Goal: Task Accomplishment & Management: Use online tool/utility

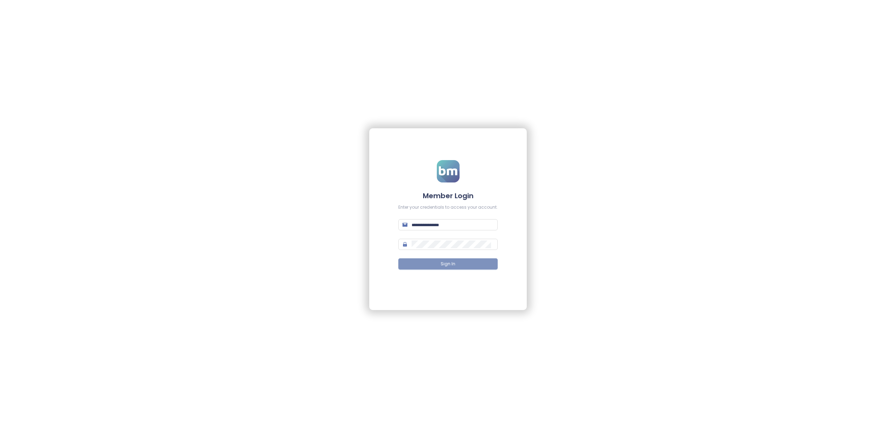
type input "**********"
click at [444, 265] on span "Sign In" at bounding box center [448, 264] width 15 height 7
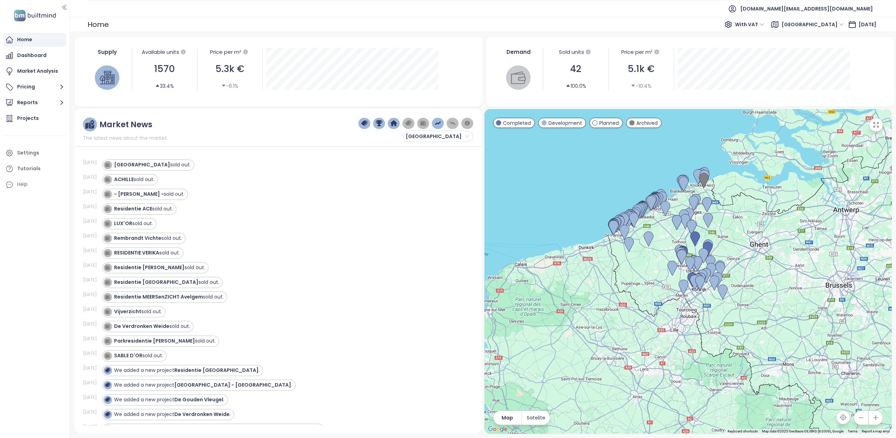
drag, startPoint x: 655, startPoint y: 324, endPoint x: 645, endPoint y: 284, distance: 41.4
click at [645, 284] on div at bounding box center [687, 271] width 407 height 325
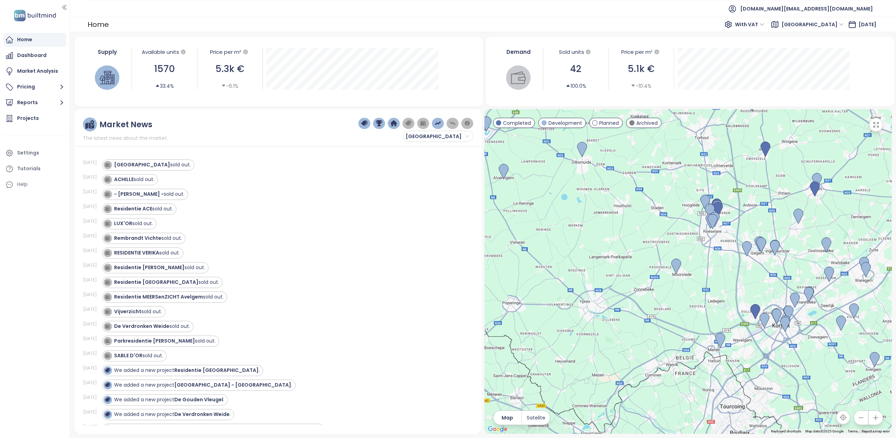
drag, startPoint x: 659, startPoint y: 278, endPoint x: 611, endPoint y: 281, distance: 47.7
click at [611, 281] on div at bounding box center [687, 271] width 407 height 325
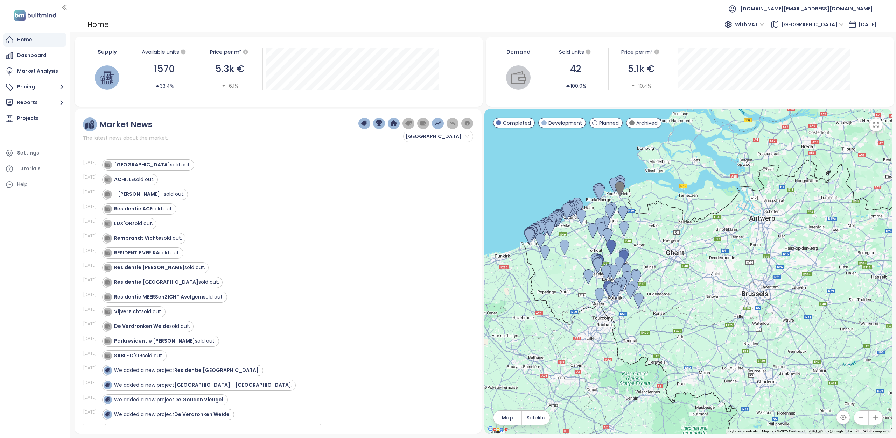
drag, startPoint x: 729, startPoint y: 267, endPoint x: 682, endPoint y: 274, distance: 47.5
click at [682, 274] on div at bounding box center [687, 271] width 407 height 325
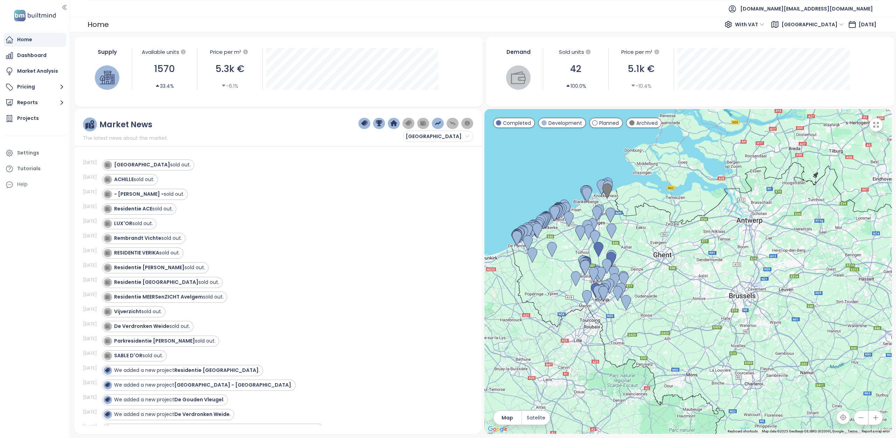
click at [812, 26] on span "[GEOGRAPHIC_DATA]" at bounding box center [812, 24] width 62 height 10
click at [811, 97] on div "[GEOGRAPHIC_DATA]" at bounding box center [821, 95] width 56 height 8
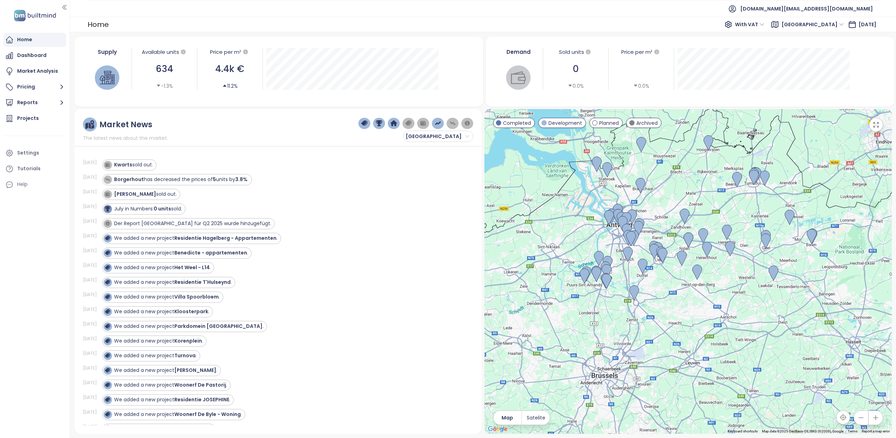
drag, startPoint x: 792, startPoint y: 188, endPoint x: 766, endPoint y: 208, distance: 33.0
click at [766, 208] on div at bounding box center [687, 271] width 407 height 325
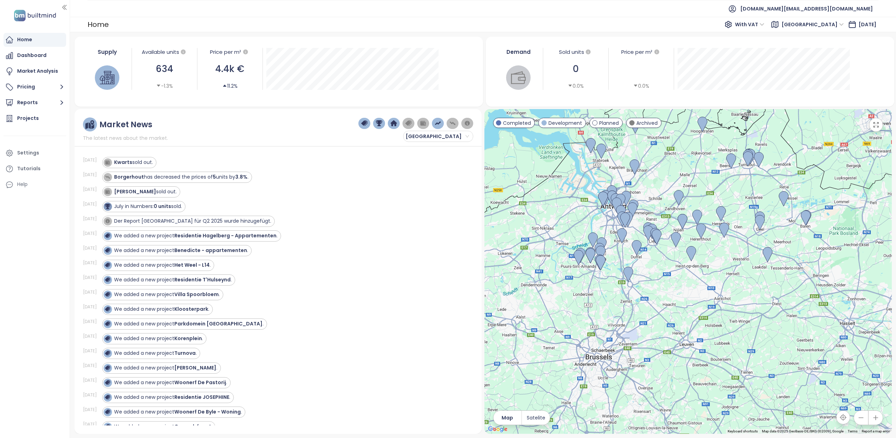
scroll to position [0, 0]
